Goal: Information Seeking & Learning: Learn about a topic

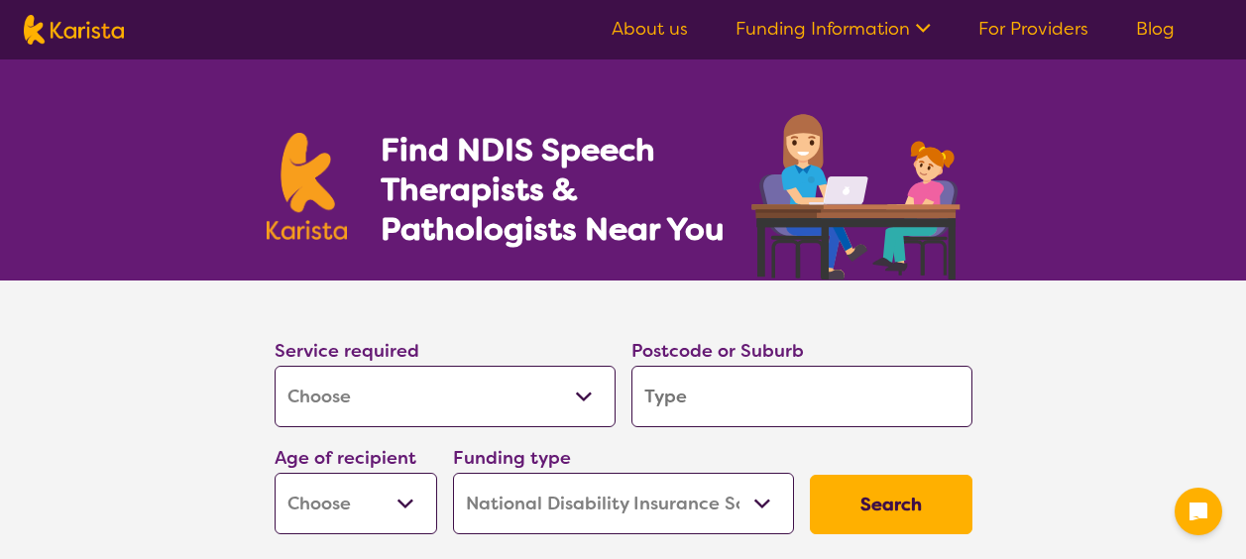
select select "[MEDICAL_DATA]"
select select "NDIS"
select select "[MEDICAL_DATA]"
select select "NDIS"
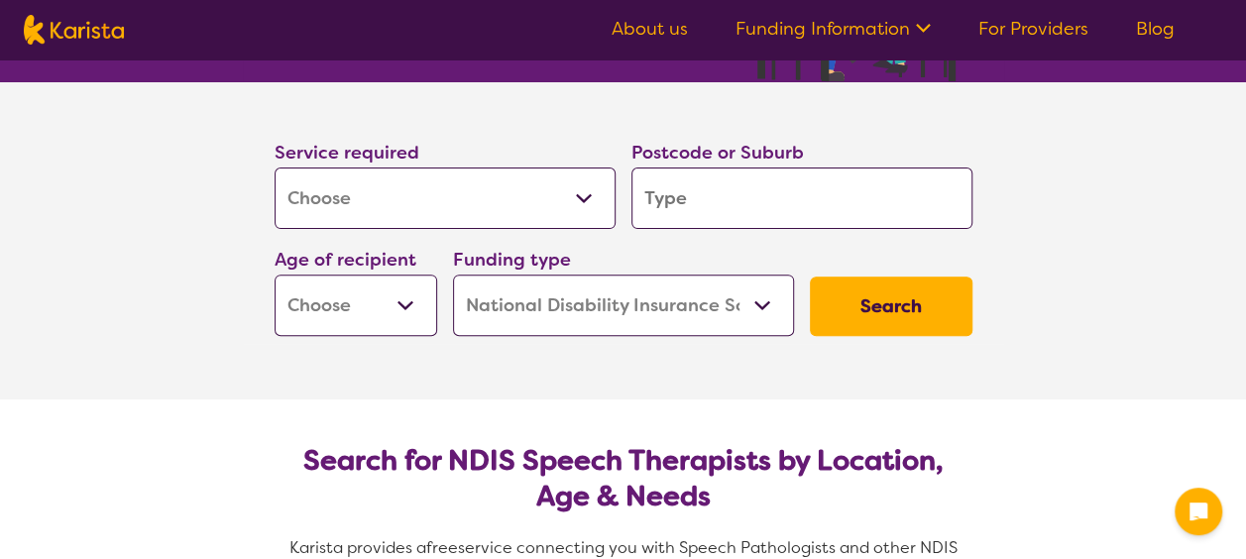
scroll to position [198, 0]
click at [532, 188] on select "Allied Health Assistant Assessment ([MEDICAL_DATA] or [MEDICAL_DATA]) Behaviour…" at bounding box center [444, 197] width 341 height 61
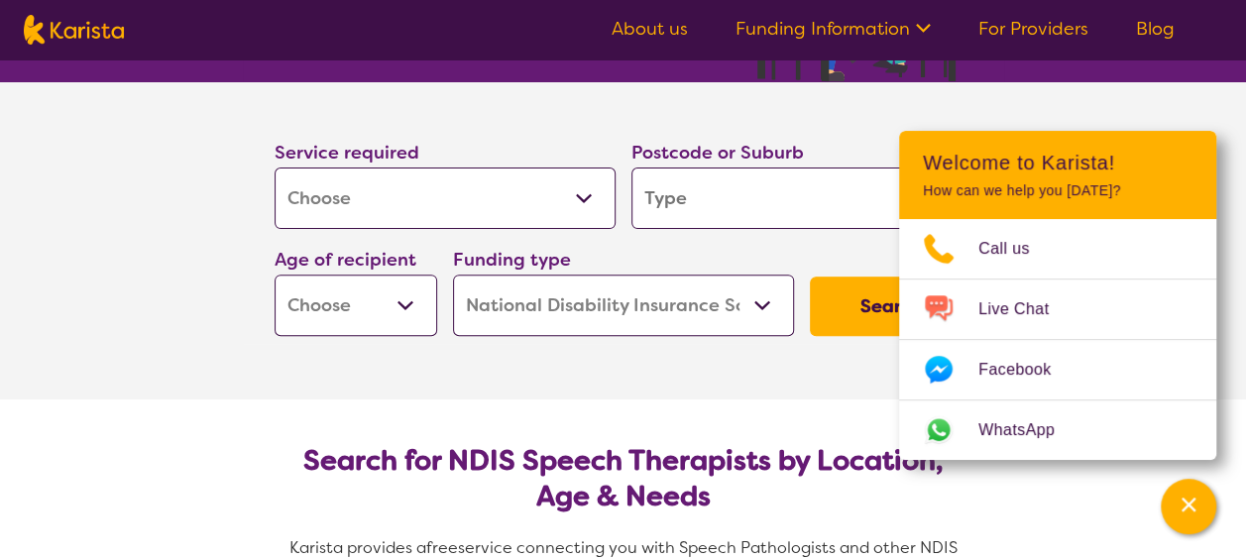
click at [460, 192] on select "Allied Health Assistant Assessment ([MEDICAL_DATA] or [MEDICAL_DATA]) Behaviour…" at bounding box center [444, 197] width 341 height 61
click at [721, 197] on input "search" at bounding box center [801, 197] width 341 height 61
type input "w"
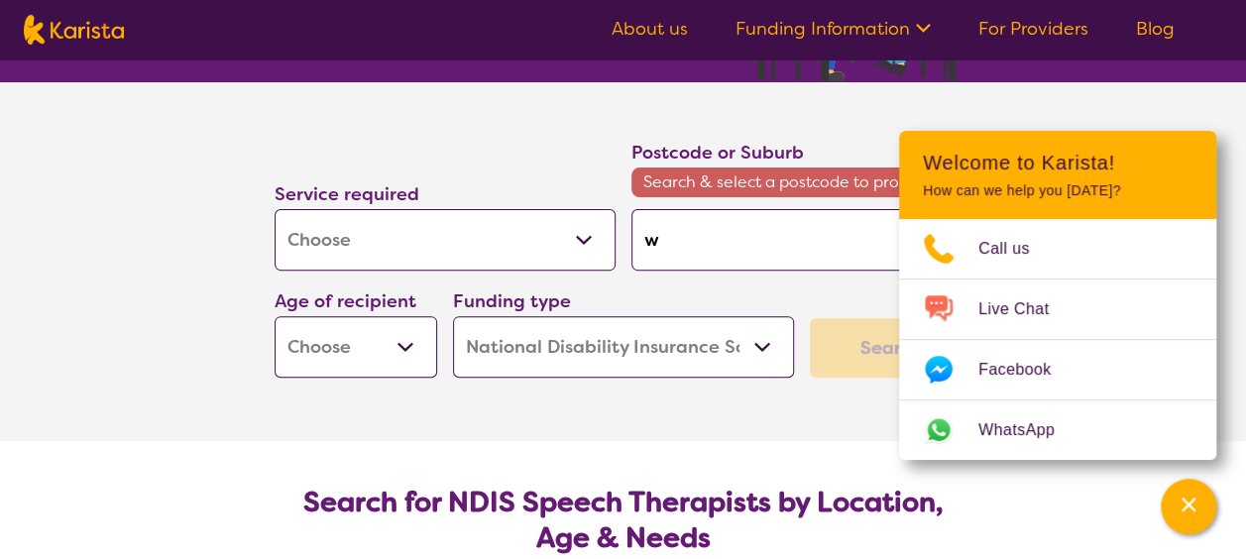
type input "wo"
type input "wol"
type input "[PERSON_NAME]"
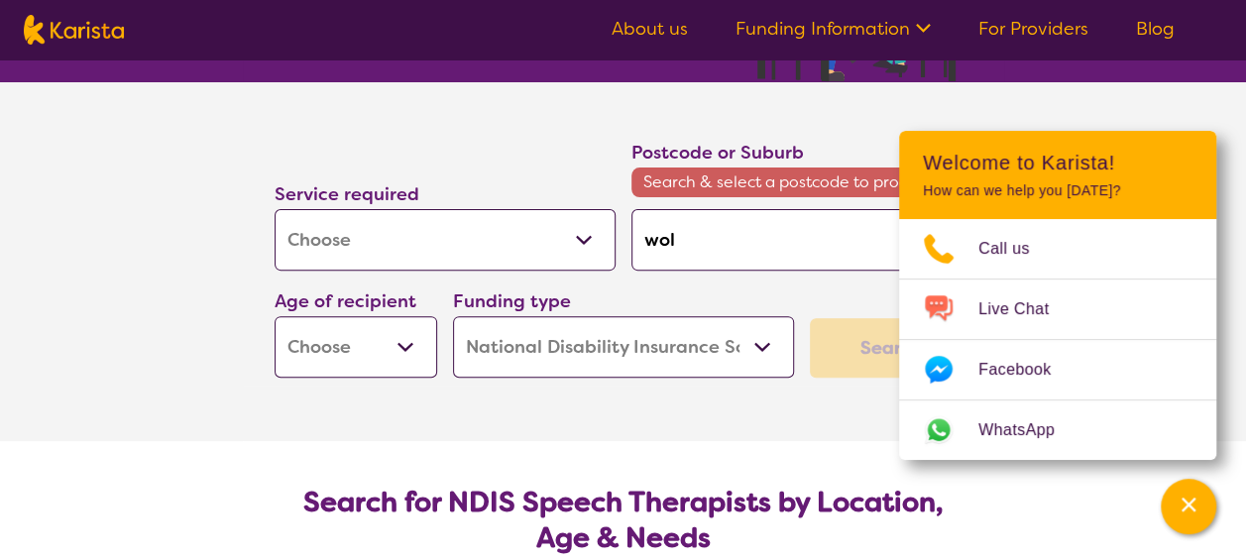
type input "[PERSON_NAME]"
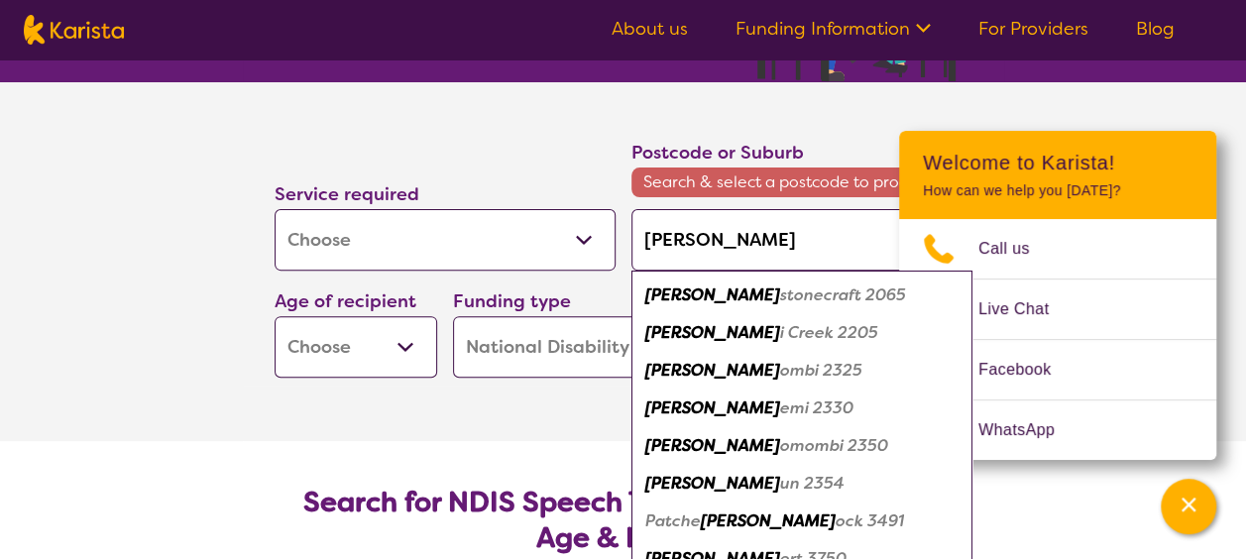
type input "[PERSON_NAME]"
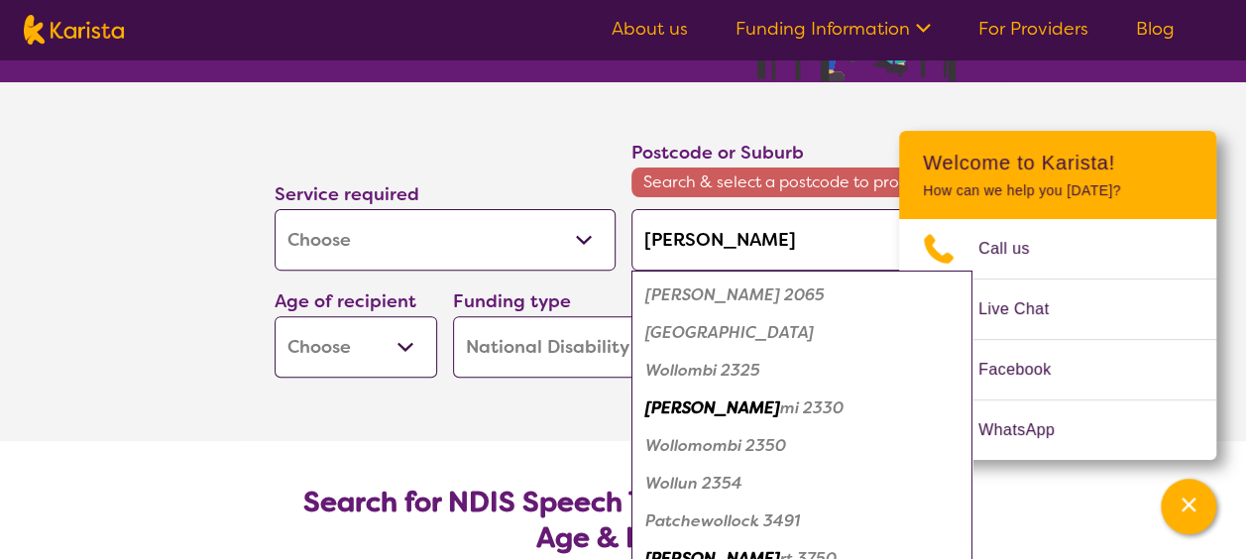
type input "[PERSON_NAME]"
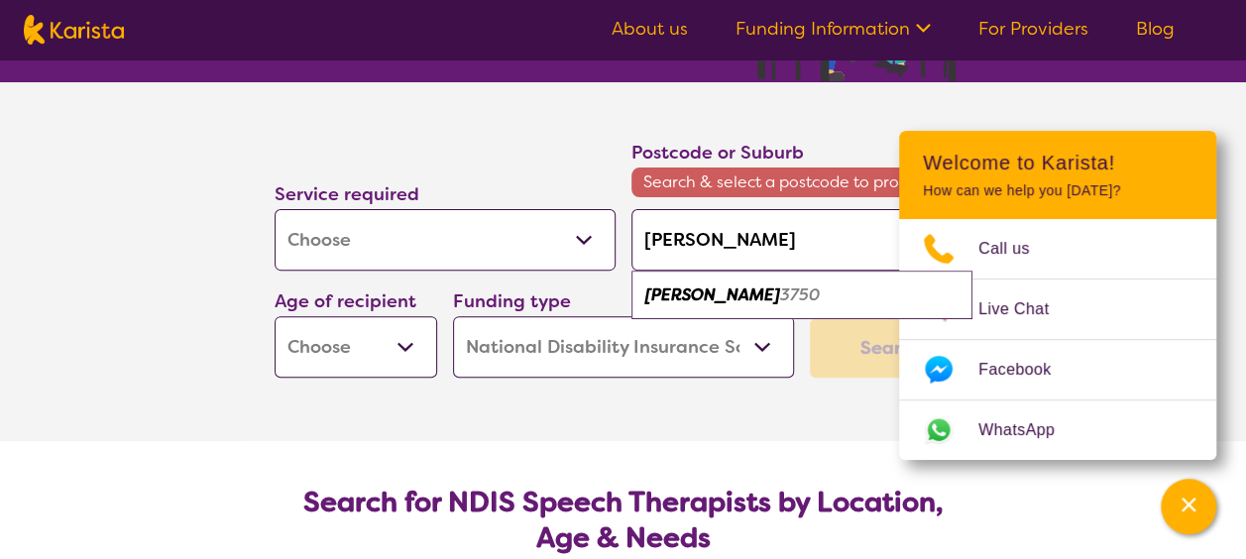
click at [780, 297] on em "3750" at bounding box center [800, 294] width 40 height 21
type input "3750"
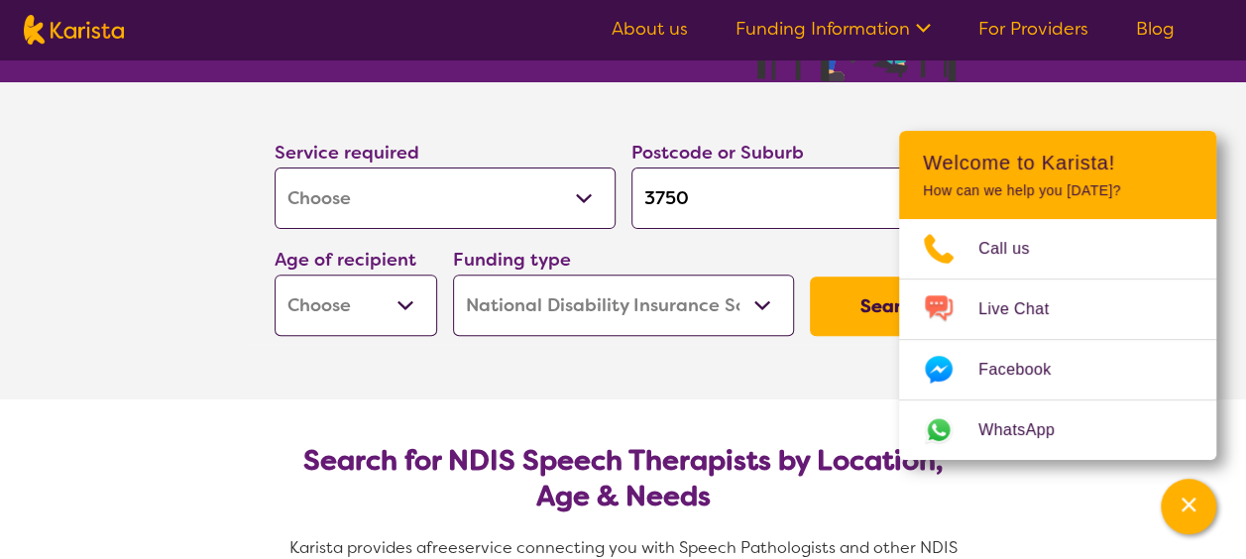
click at [402, 309] on select "Early Childhood - 0 to 9 Child - 10 to 11 Adolescent - 12 to 17 Adult - 18 to 6…" at bounding box center [355, 304] width 163 height 61
select select "EC"
click at [274, 274] on select "Early Childhood - 0 to 9 Child - 10 to 11 Adolescent - 12 to 17 Adult - 18 to 6…" at bounding box center [355, 304] width 163 height 61
select select "EC"
click at [820, 361] on section "Service required Allied Health Assistant Assessment ([MEDICAL_DATA] or [MEDICAL…" at bounding box center [623, 240] width 793 height 317
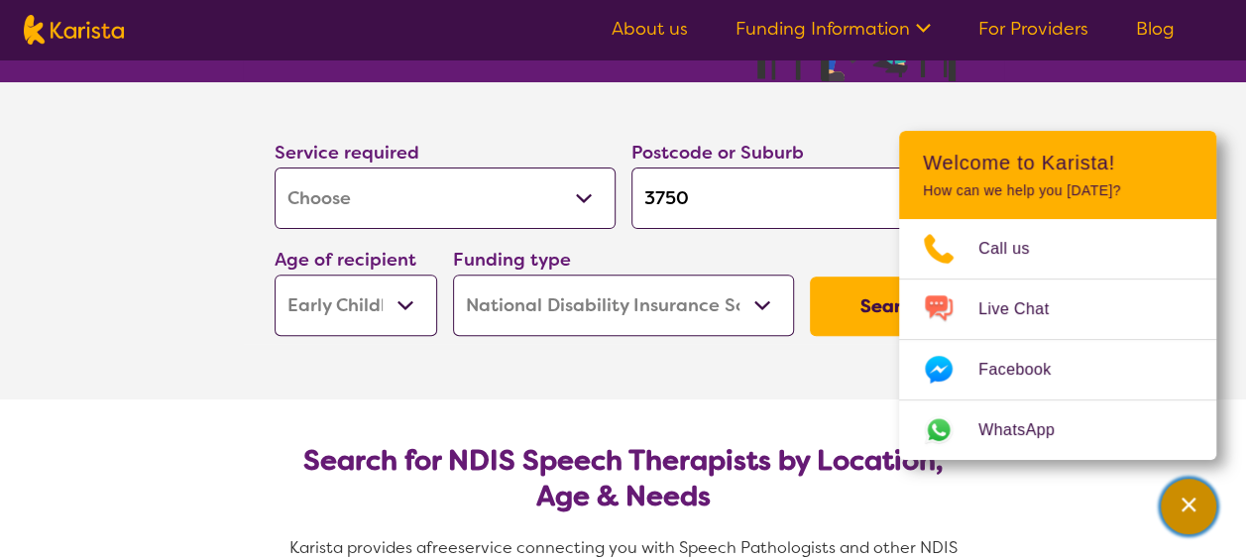
click at [1198, 513] on div "Channel Menu" at bounding box center [1188, 507] width 40 height 44
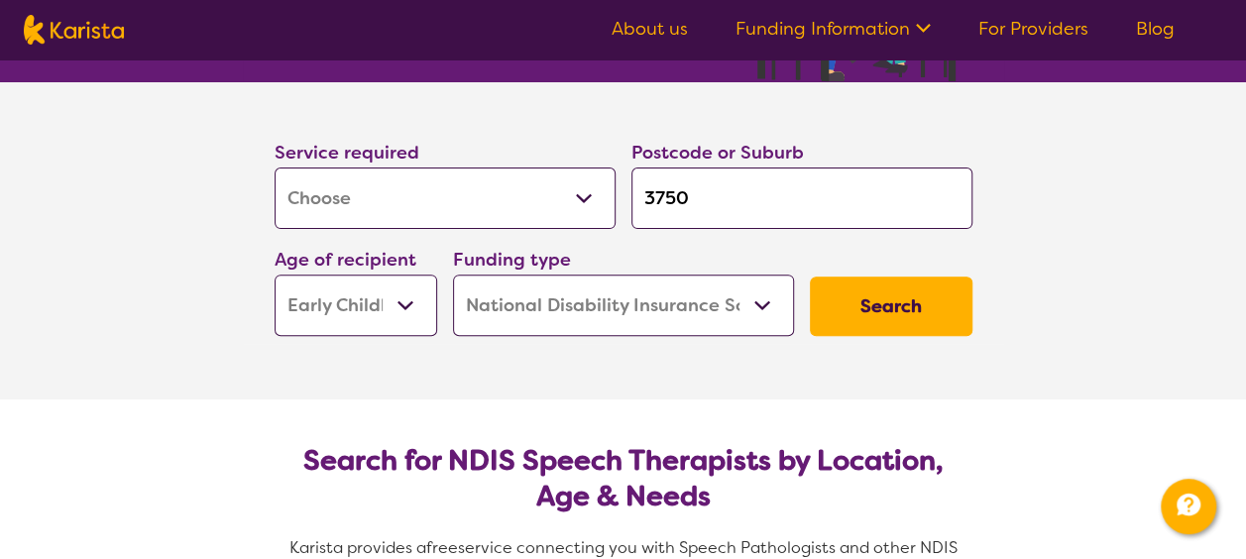
click at [873, 317] on button "Search" at bounding box center [891, 305] width 163 height 59
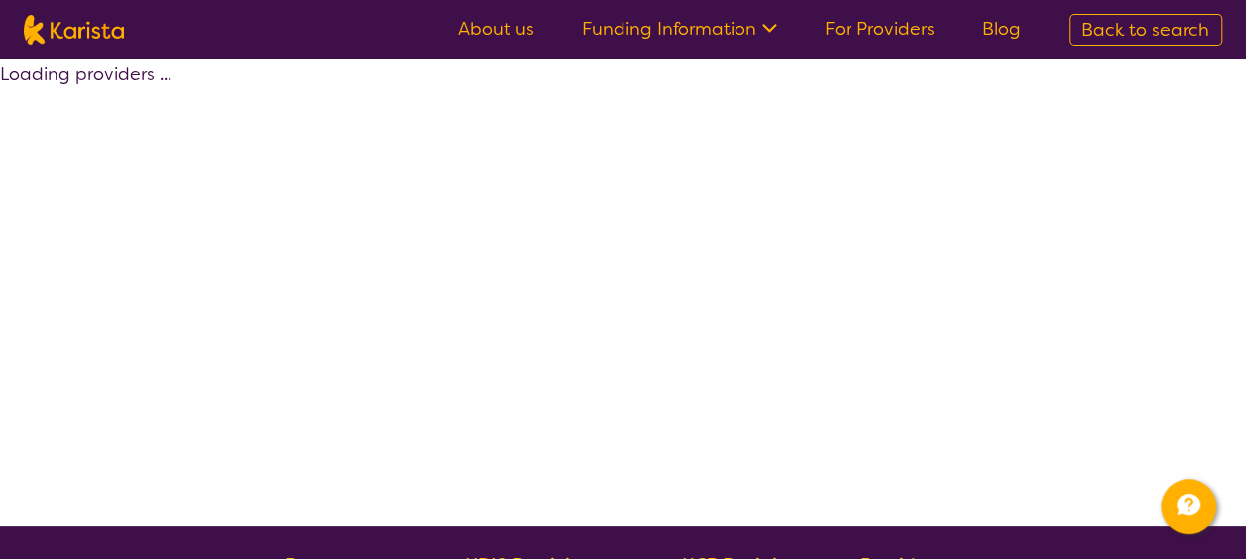
select select "by_score"
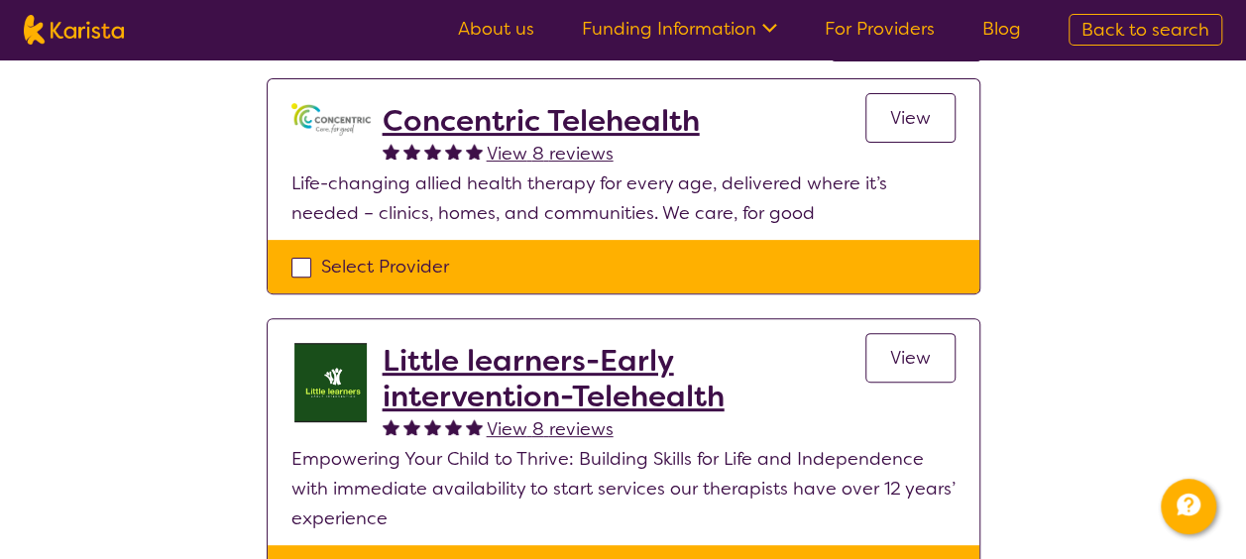
scroll to position [198, 0]
click at [892, 113] on span "View" at bounding box center [910, 118] width 41 height 24
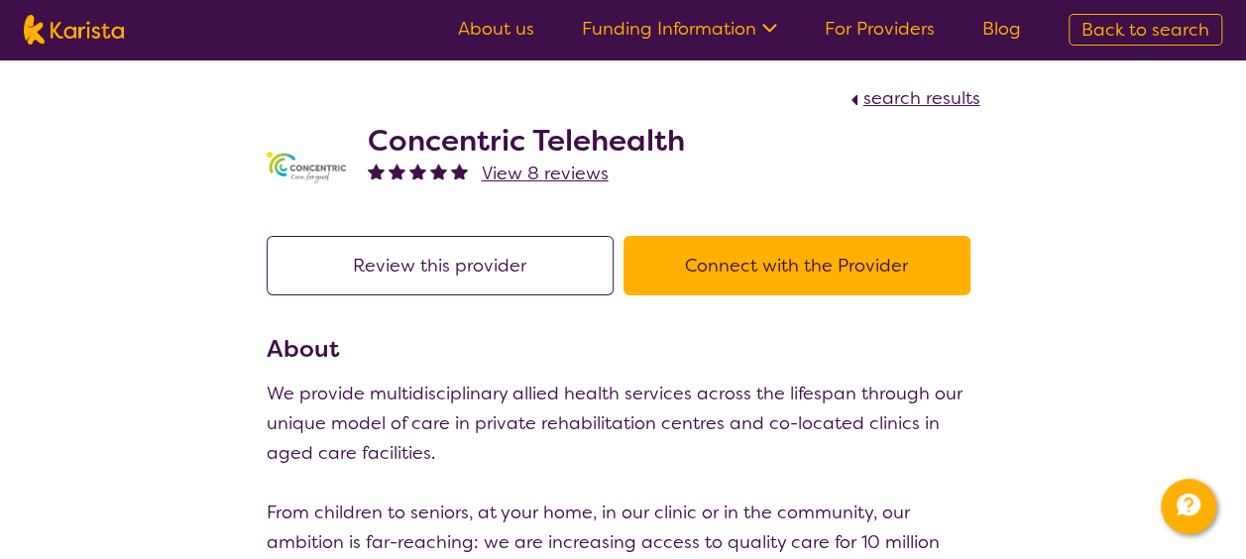
select select "by_score"
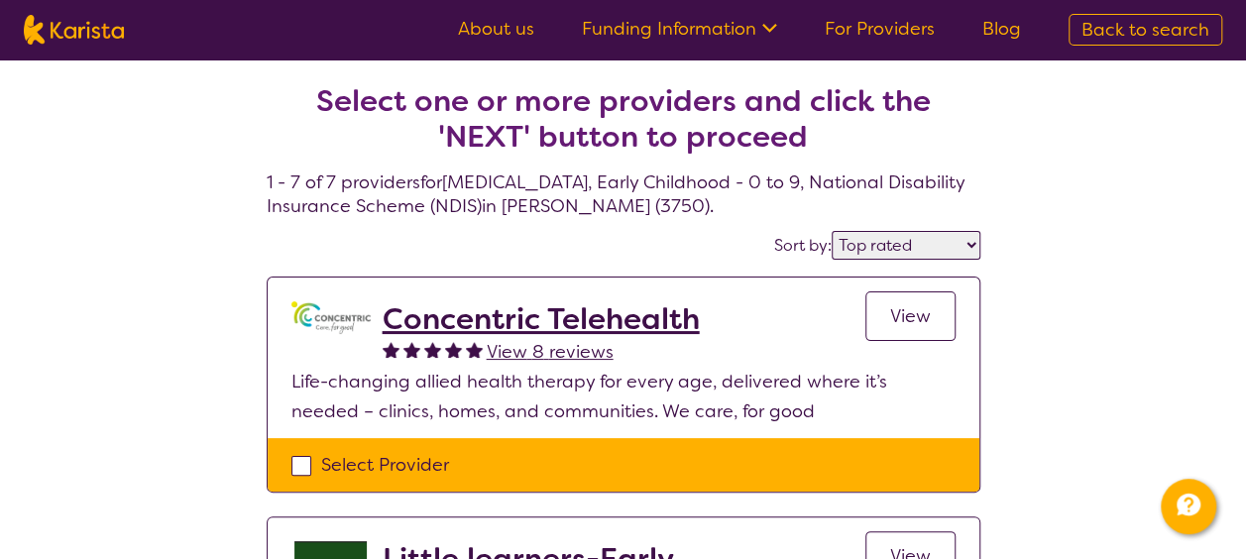
select select "[MEDICAL_DATA]"
select select "EC"
select select "NDIS"
select select "[MEDICAL_DATA]"
select select "EC"
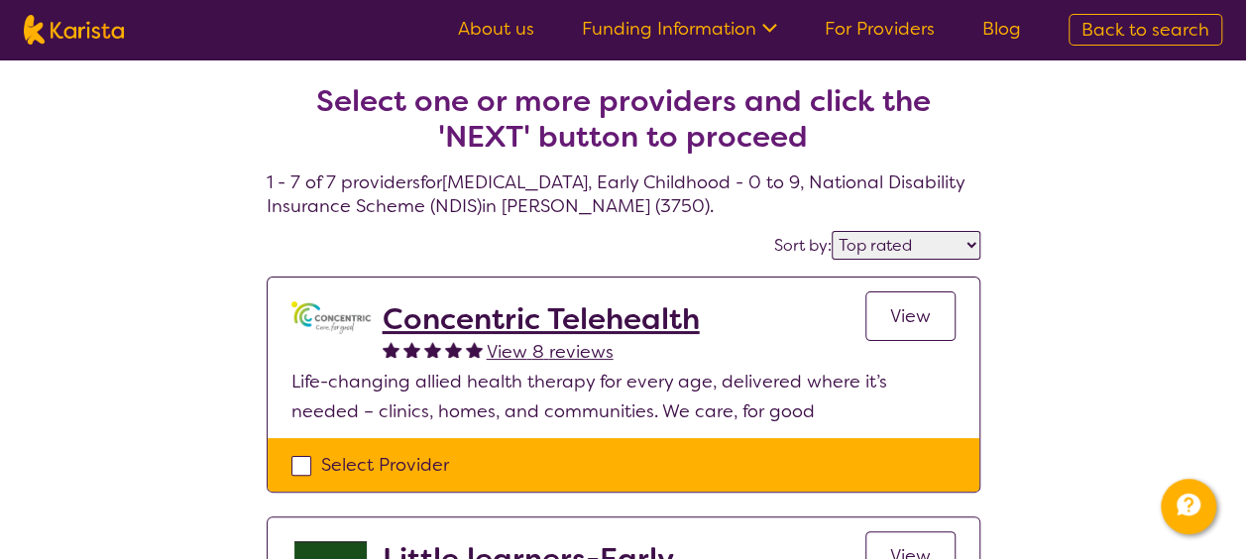
select select "NDIS"
